Goal: Communication & Community: Answer question/provide support

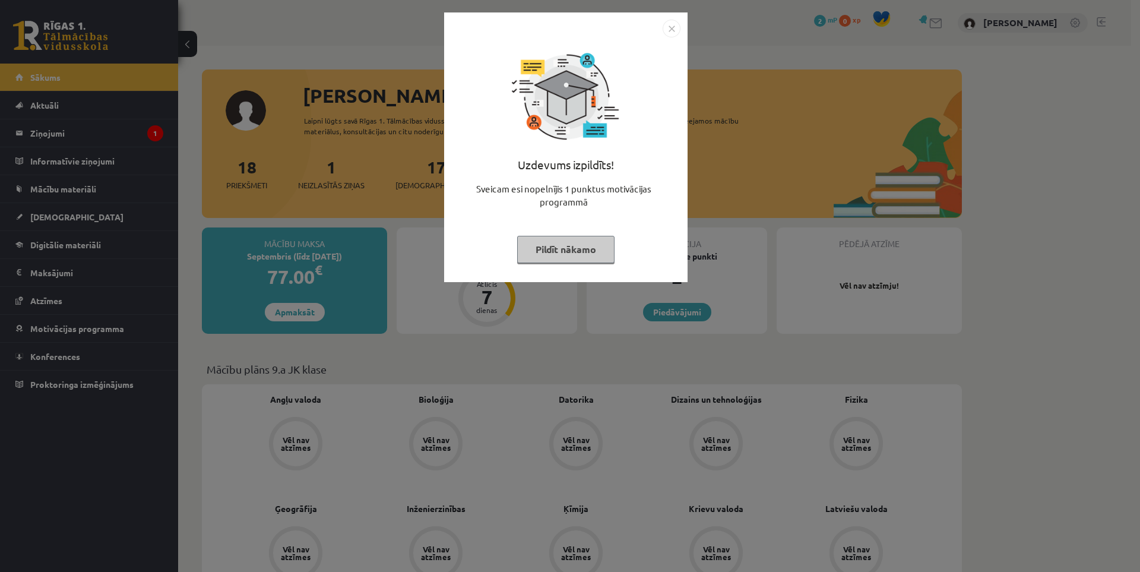
click at [673, 27] on img "Close" at bounding box center [672, 29] width 18 height 18
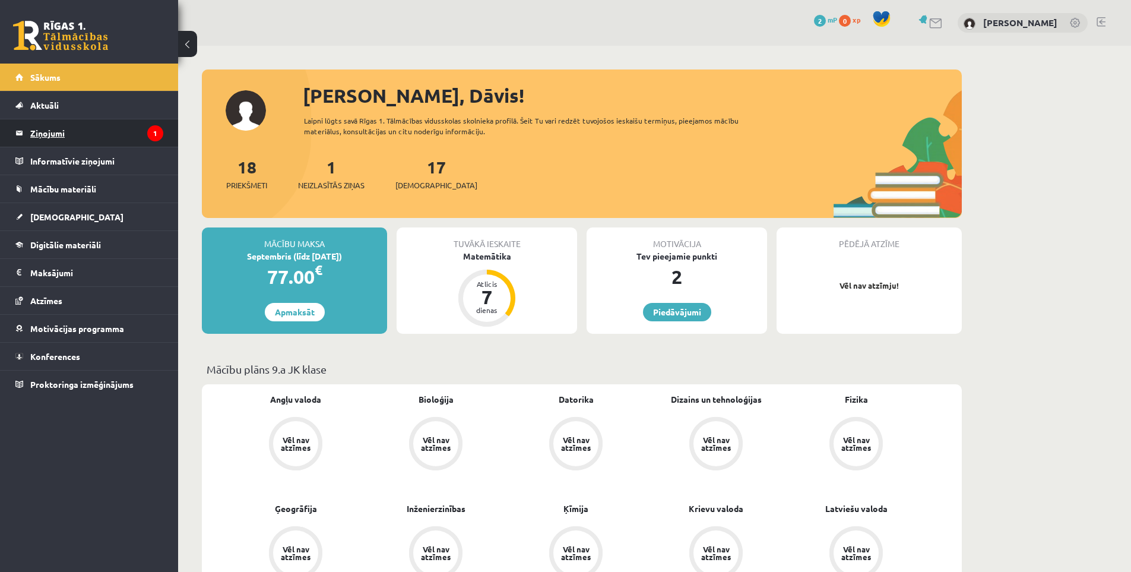
click at [92, 137] on legend "Ziņojumi 1" at bounding box center [96, 132] width 133 height 27
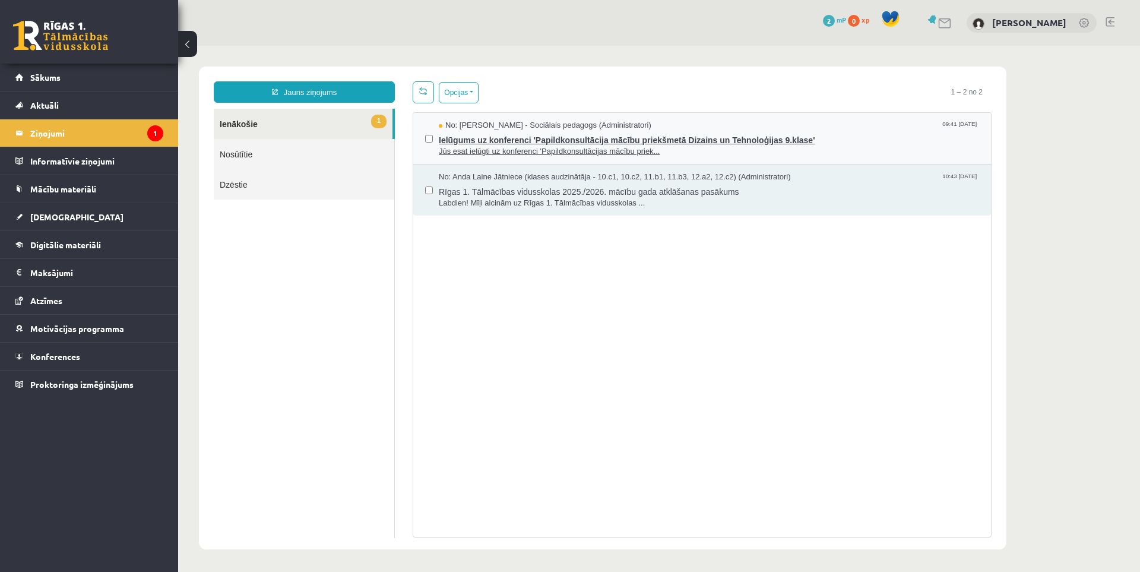
click at [586, 125] on span "No: [PERSON_NAME] - Sociālais pedagogs (Administratori)" at bounding box center [545, 125] width 213 height 11
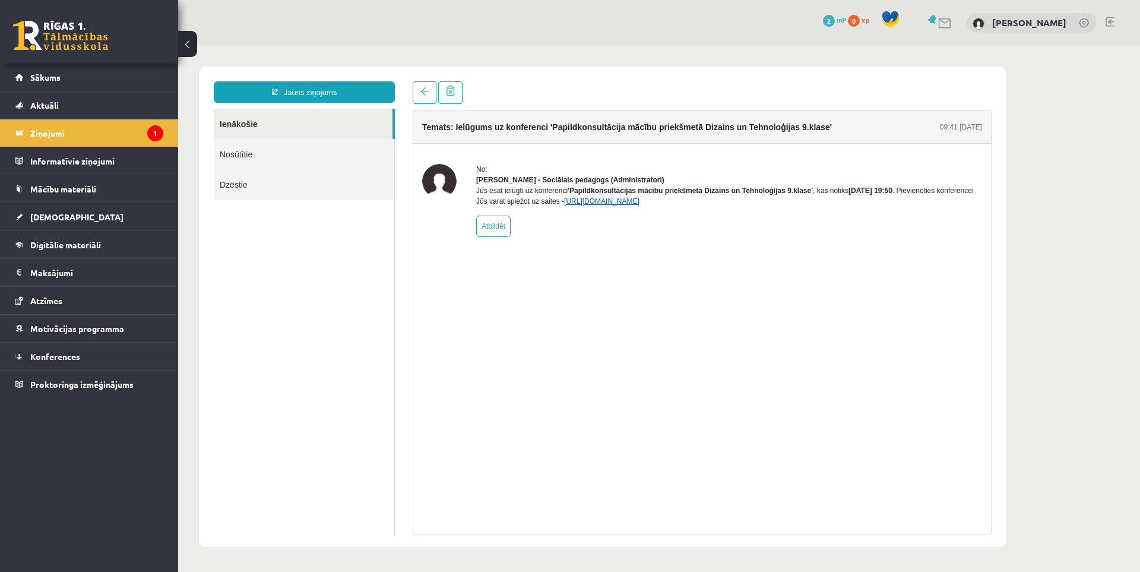
click at [640, 205] on link "[URL][DOMAIN_NAME]" at bounding box center [601, 201] width 75 height 8
click at [101, 173] on legend "Informatīvie ziņojumi 0" at bounding box center [96, 160] width 133 height 27
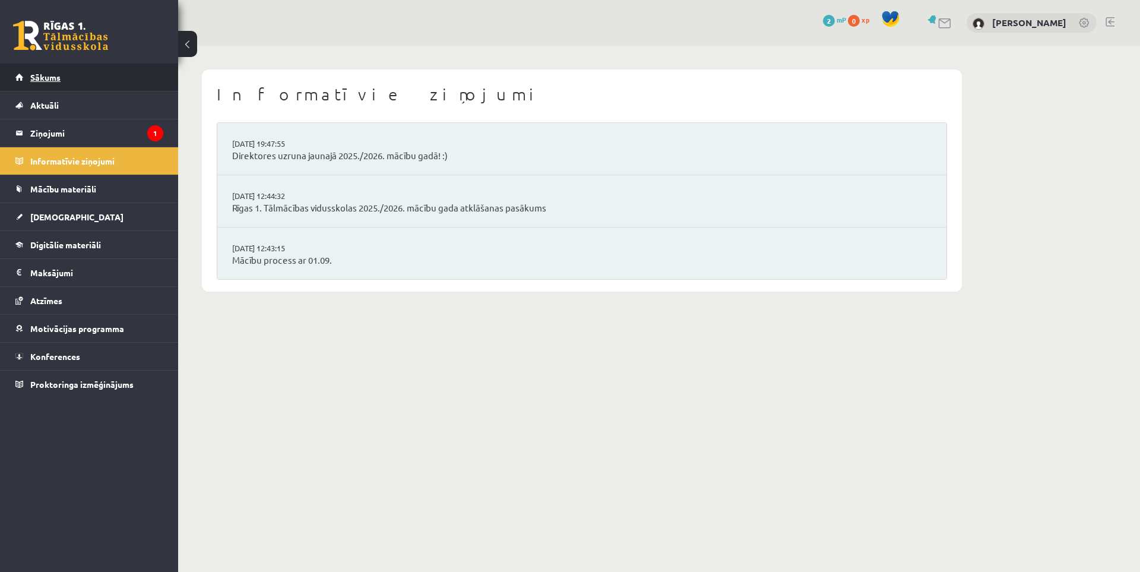
click at [49, 74] on span "Sākums" at bounding box center [45, 77] width 30 height 11
